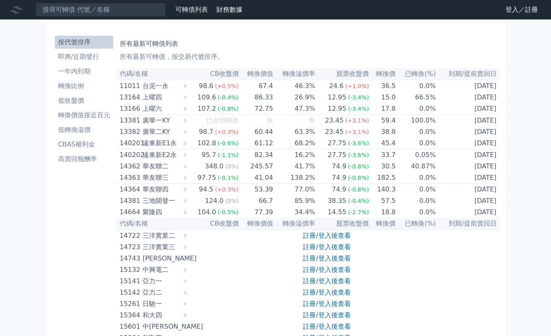
click at [510, 12] on link "登入／註冊" at bounding box center [521, 9] width 45 height 13
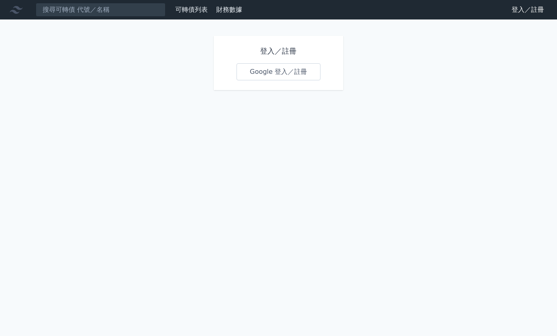
click at [291, 71] on link "Google 登入／註冊" at bounding box center [279, 71] width 84 height 17
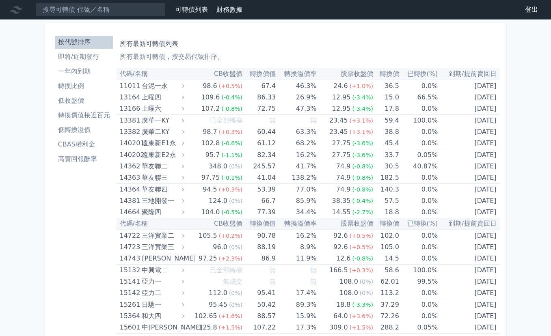
click at [82, 116] on li "轉換價值接近百元" at bounding box center [84, 115] width 58 height 10
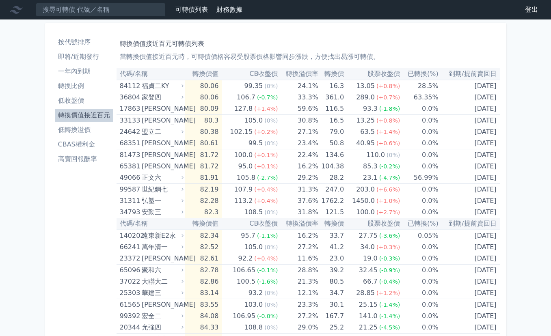
click at [75, 99] on li "低收盤價" at bounding box center [84, 101] width 58 height 10
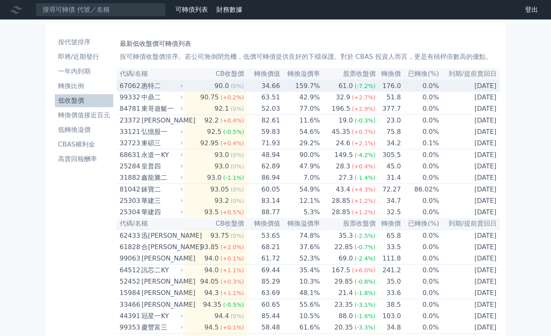
click at [168, 86] on div "惠特二" at bounding box center [161, 85] width 40 height 11
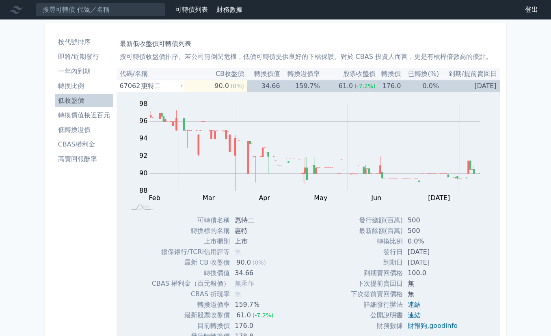
click at [247, 71] on th "轉換價值" at bounding box center [263, 74] width 33 height 12
click at [134, 75] on th "代碼/名稱" at bounding box center [150, 74] width 68 height 12
click at [133, 84] on div "67062" at bounding box center [130, 85] width 20 height 11
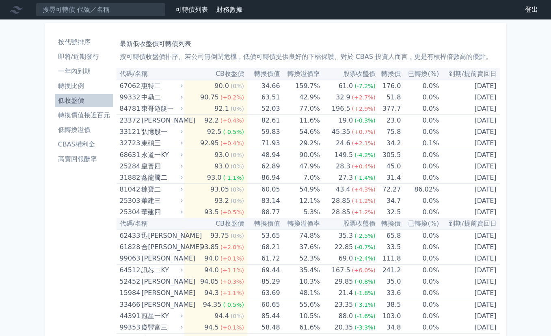
click at [77, 157] on li "高賣回報酬率" at bounding box center [84, 159] width 58 height 10
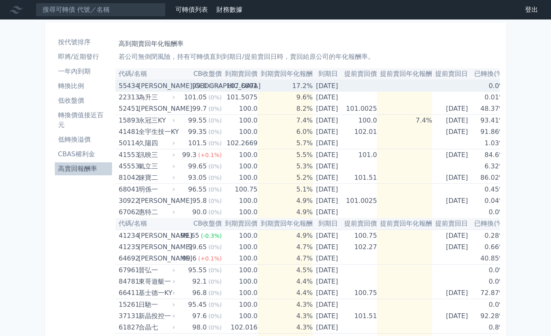
click at [153, 83] on div "[PERSON_NAME][GEOGRAPHIC_DATA]" at bounding box center [155, 85] width 35 height 11
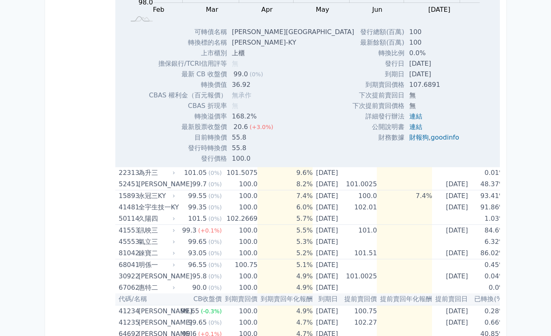
scroll to position [203, 0]
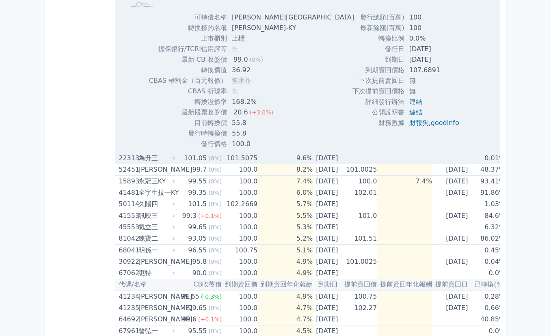
click at [146, 160] on div "為升三" at bounding box center [155, 158] width 35 height 11
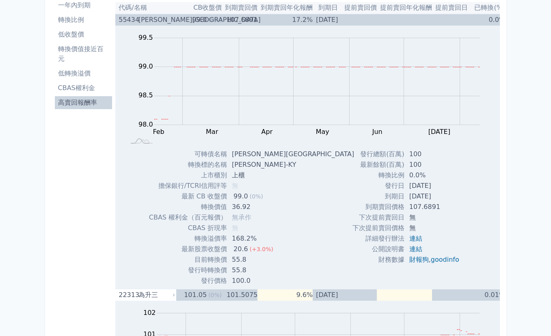
scroll to position [0, 0]
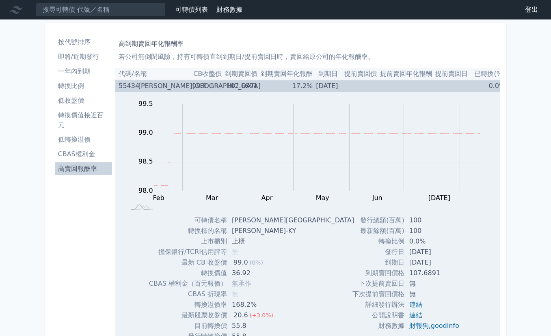
click at [145, 89] on div "[PERSON_NAME][GEOGRAPHIC_DATA]" at bounding box center [155, 85] width 35 height 11
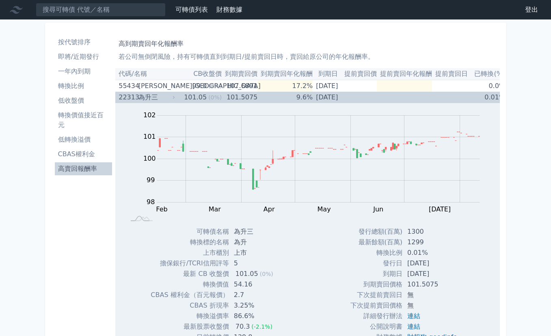
click at [145, 98] on div "為升三" at bounding box center [155, 97] width 35 height 11
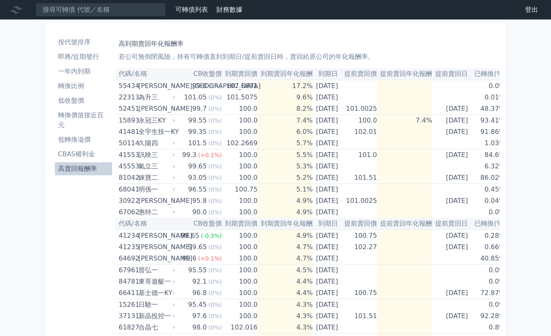
click at [77, 103] on li "低收盤價" at bounding box center [84, 101] width 58 height 10
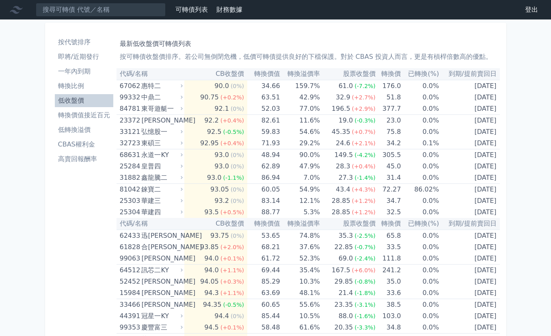
click at [86, 160] on li "高賣回報酬率" at bounding box center [84, 159] width 58 height 10
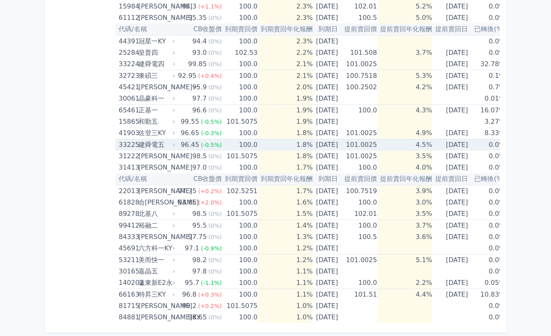
scroll to position [650, 0]
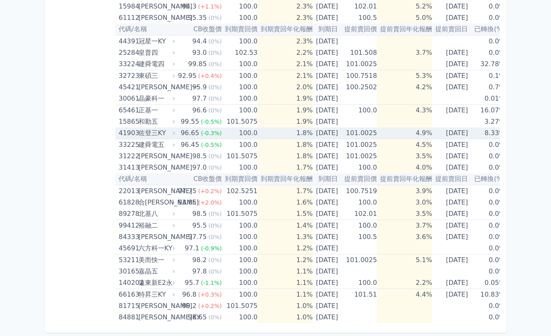
click at [242, 132] on td "100.0" at bounding box center [240, 133] width 36 height 12
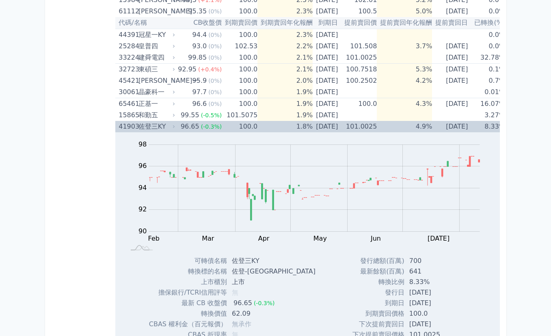
click at [139, 126] on div "佐登三KY" at bounding box center [155, 126] width 35 height 11
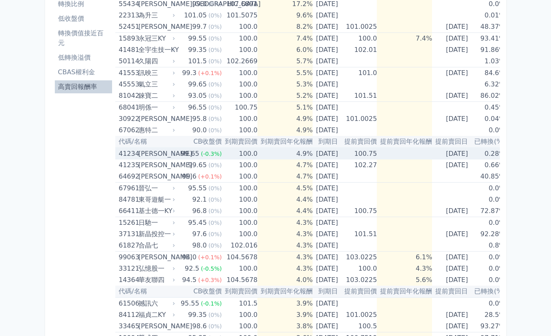
scroll to position [0, 0]
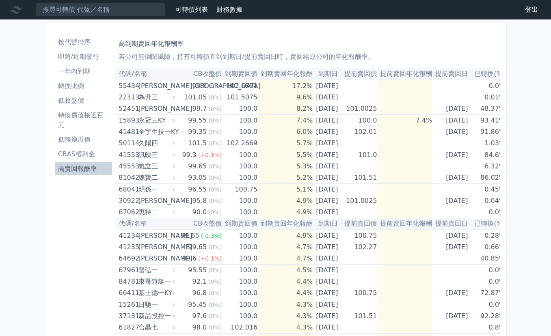
click at [75, 41] on li "按代號排序" at bounding box center [84, 42] width 58 height 10
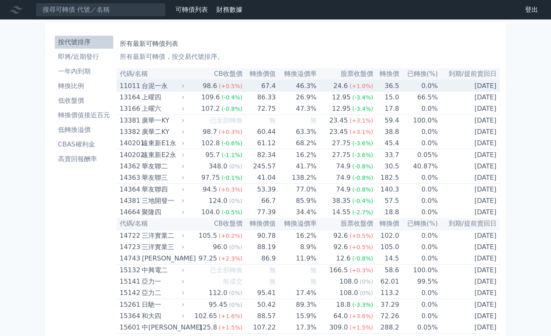
click at [153, 85] on div "台泥一永" at bounding box center [162, 85] width 41 height 11
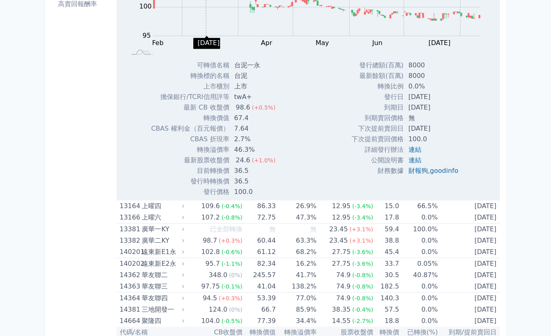
scroll to position [203, 0]
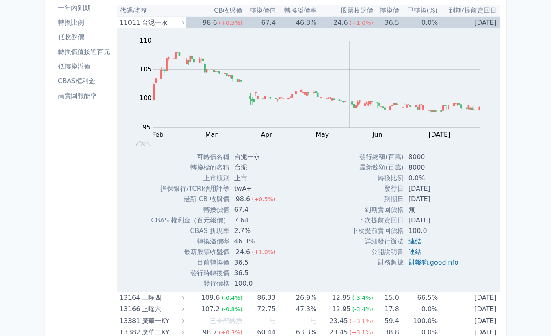
scroll to position [0, 0]
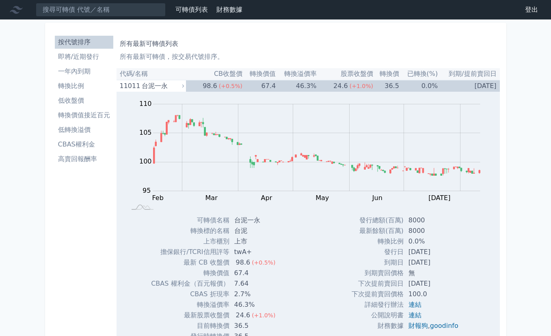
click at [94, 116] on li "轉換價值接近百元" at bounding box center [84, 115] width 58 height 10
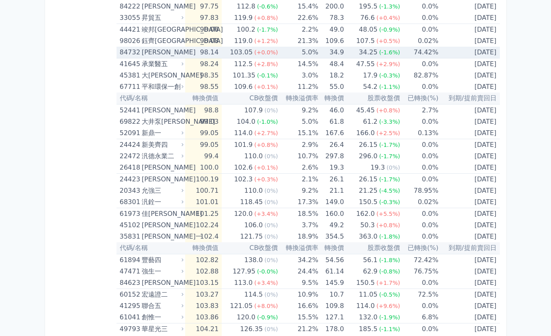
scroll to position [1177, 0]
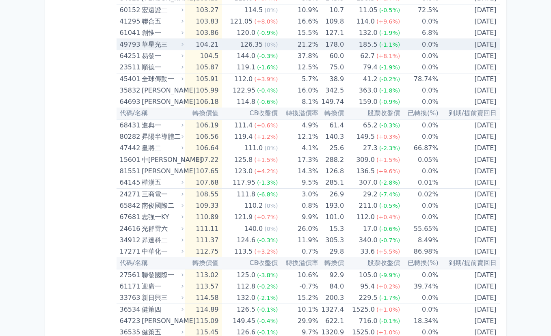
scroll to position [1461, 0]
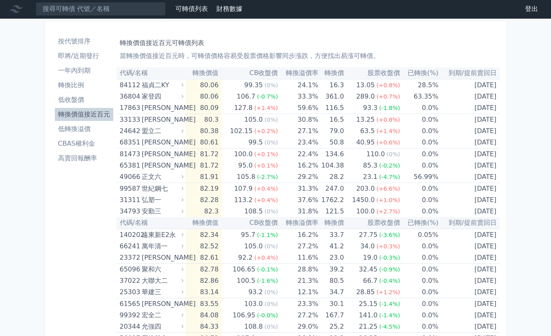
scroll to position [0, 0]
